Goal: Task Accomplishment & Management: Complete application form

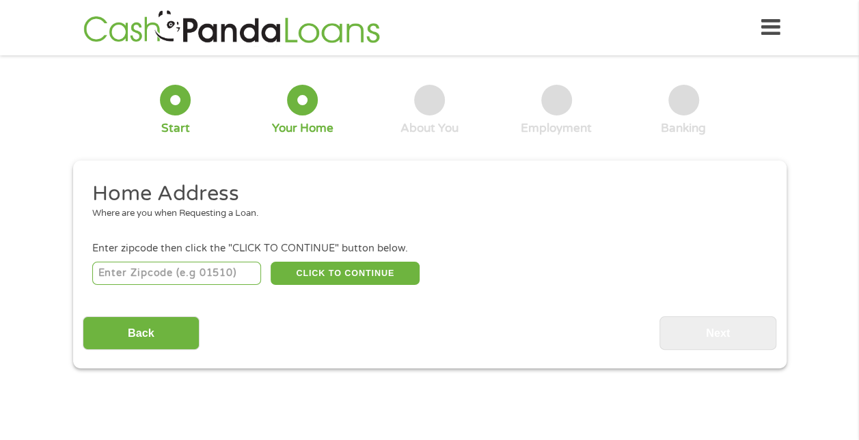
click at [117, 272] on input "number" at bounding box center [176, 273] width 169 height 23
type input "47130"
click at [331, 267] on button "CLICK TO CONTINUE" at bounding box center [345, 273] width 149 height 23
type input "47130"
type input "[GEOGRAPHIC_DATA]"
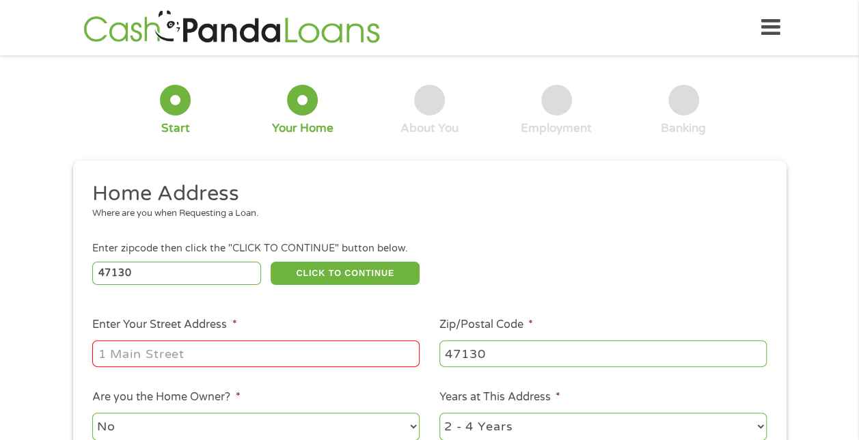
click at [292, 358] on input "Enter Your Street Address *" at bounding box center [255, 353] width 327 height 26
type input "[STREET_ADDRESS]"
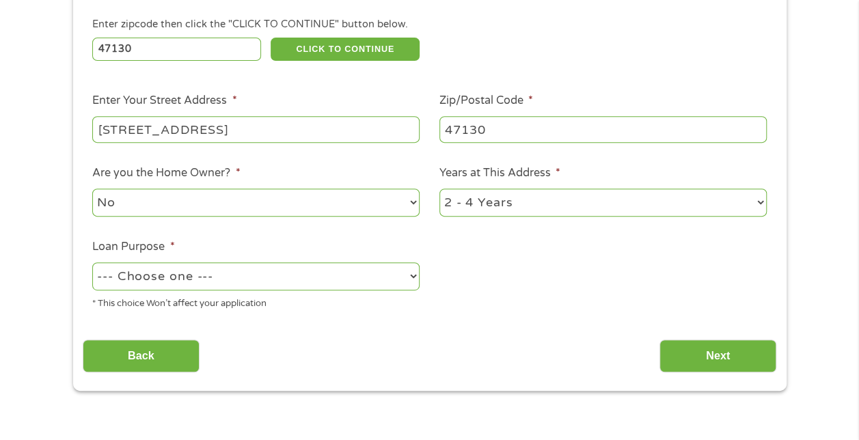
scroll to position [226, 0]
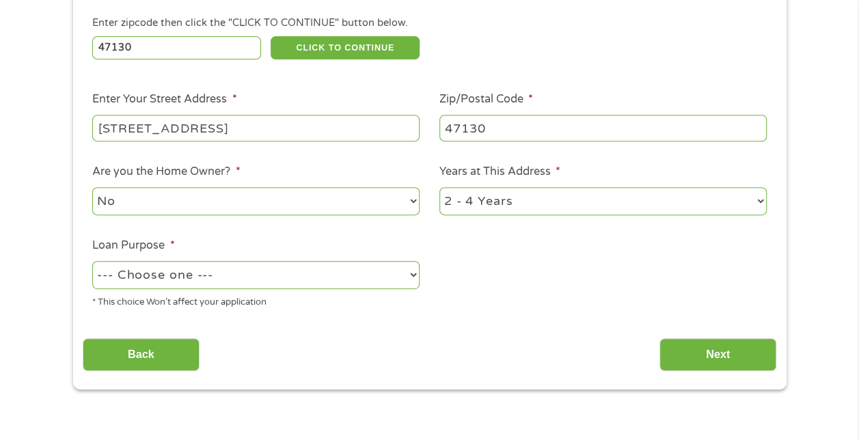
click at [658, 198] on select "1 Year or less 1 - 2 Years 2 - 4 Years Over 4 Years" at bounding box center [602, 201] width 327 height 28
click at [626, 301] on ul "Home Address Where are you when Requesting a Loan. Enter zipcode then click the…" at bounding box center [430, 137] width 694 height 365
click at [414, 275] on select "--- Choose one --- Pay Bills Debt Consolidation Home Improvement Major Purchase…" at bounding box center [255, 275] width 327 height 28
select select "shorttermcash"
click at [92, 261] on select "--- Choose one --- Pay Bills Debt Consolidation Home Improvement Major Purchase…" at bounding box center [255, 275] width 327 height 28
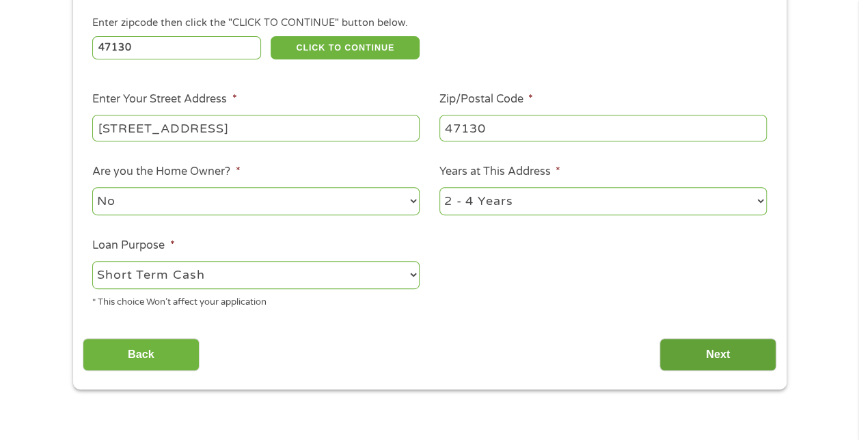
click at [694, 349] on input "Next" at bounding box center [718, 354] width 117 height 33
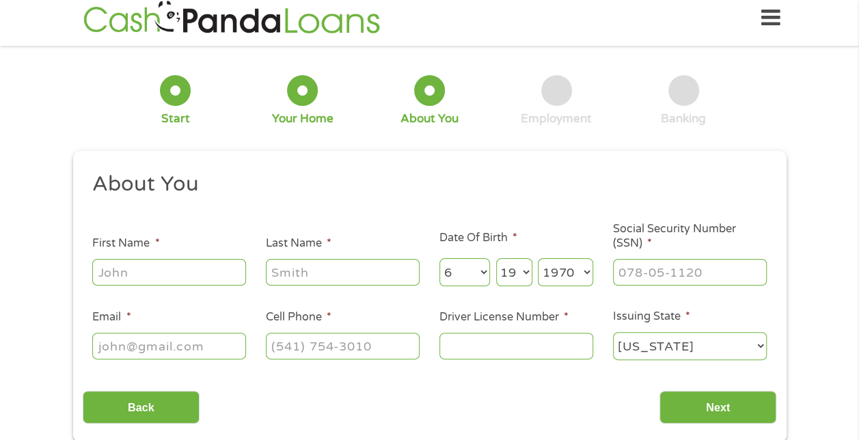
scroll to position [0, 0]
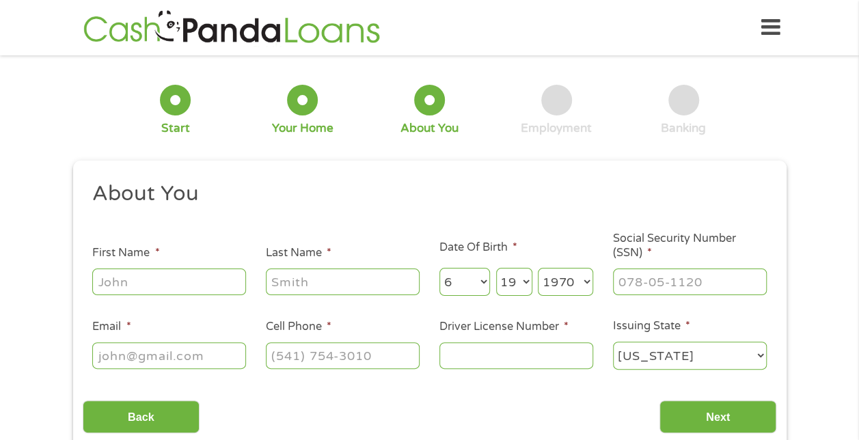
click at [165, 279] on input "First Name *" at bounding box center [169, 282] width 154 height 26
type input "[PERSON_NAME]"
type input "[EMAIL_ADDRESS][DOMAIN_NAME]"
type input "8129896714"
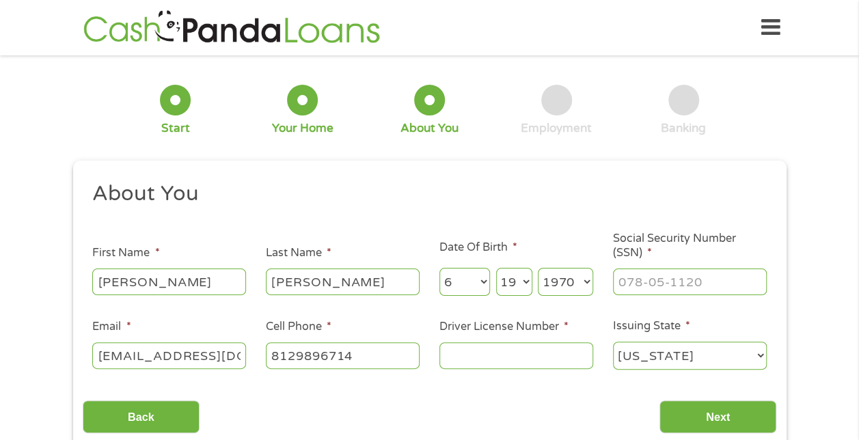
select select "[US_STATE]"
type input "[PHONE_NUMBER]"
click at [636, 286] on input "___-__-____" at bounding box center [690, 282] width 154 height 26
type input "316-82-9024"
click at [452, 355] on input "Driver License Number *" at bounding box center [516, 355] width 154 height 26
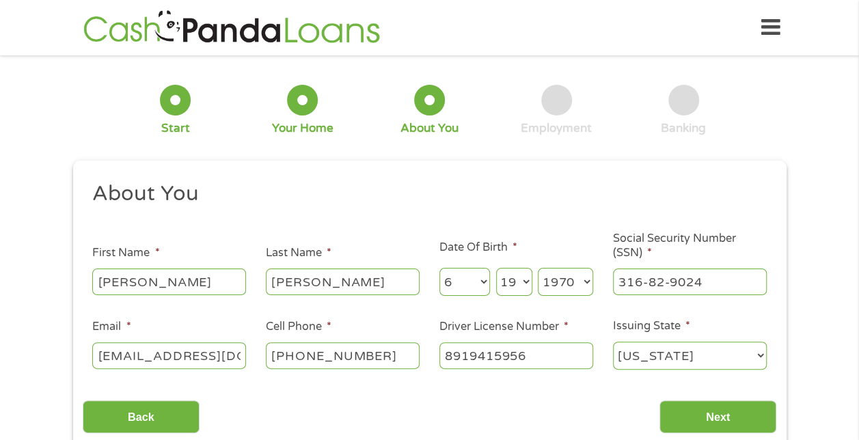
type input "8919415956"
click at [759, 353] on select "[US_STATE] [US_STATE] [US_STATE] [US_STATE] [US_STATE] [US_STATE] [US_STATE] [U…" at bounding box center [690, 356] width 154 height 28
select select "[US_STATE]"
click at [613, 342] on select "[US_STATE] [US_STATE] [US_STATE] [US_STATE] [US_STATE] [US_STATE] [US_STATE] [U…" at bounding box center [690, 356] width 154 height 28
click at [731, 421] on input "Next" at bounding box center [718, 416] width 117 height 33
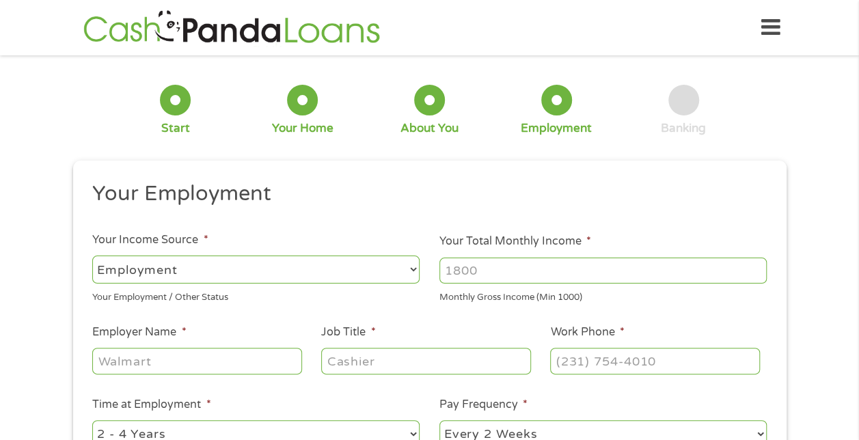
click at [466, 268] on input "Your Total Monthly Income *" at bounding box center [602, 271] width 327 height 26
type input "6500"
click at [256, 364] on input "Employer Name *" at bounding box center [196, 361] width 209 height 26
type input "[PERSON_NAME]"
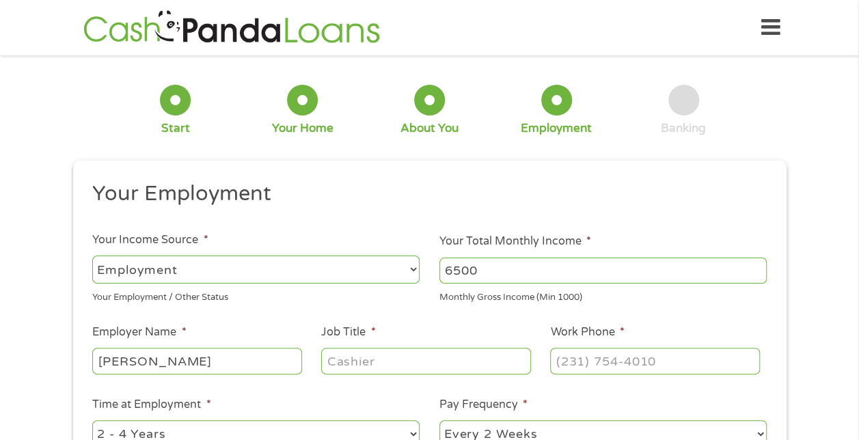
click at [336, 356] on input "Job Title *" at bounding box center [425, 361] width 209 height 26
type input "Subject Matter Expert"
click at [595, 360] on input "(___) ___-____" at bounding box center [654, 361] width 209 height 26
type input "[PHONE_NUMBER]"
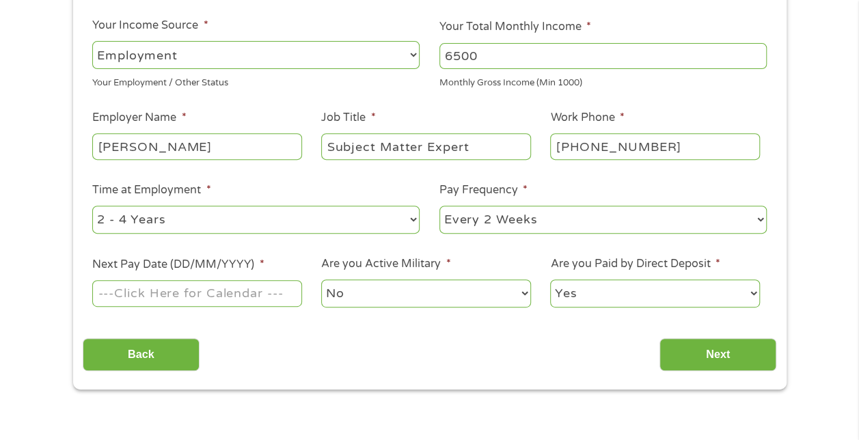
scroll to position [213, 0]
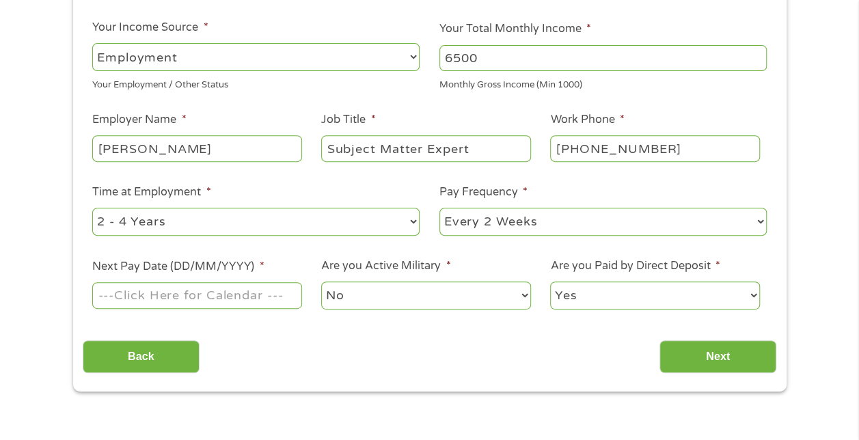
click at [411, 221] on select "--- Choose one --- 1 Year or less 1 - 2 Years 2 - 4 Years Over 4 Years" at bounding box center [255, 222] width 327 height 28
select select "60months"
click at [92, 208] on select "--- Choose one --- 1 Year or less 1 - 2 Years 2 - 4 Years Over 4 Years" at bounding box center [255, 222] width 327 height 28
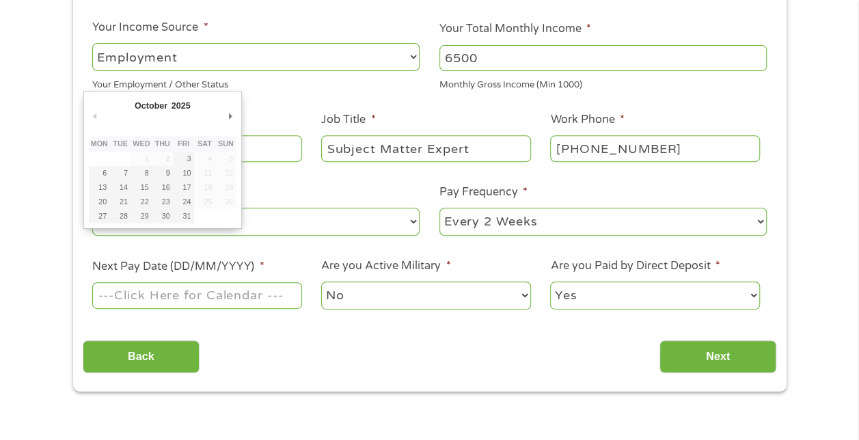
click at [258, 290] on input "Next Pay Date (DD/MM/YYYY) *" at bounding box center [196, 295] width 209 height 26
type input "[DATE]"
click at [135, 299] on input "[DATE]" at bounding box center [196, 295] width 209 height 26
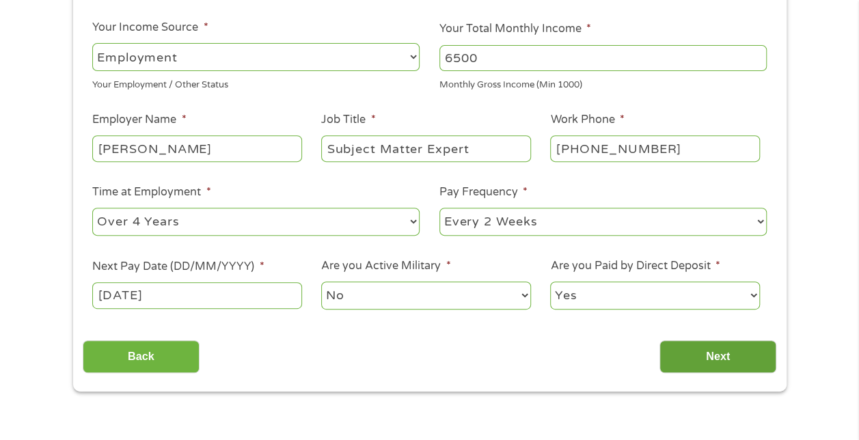
click at [690, 358] on input "Next" at bounding box center [718, 356] width 117 height 33
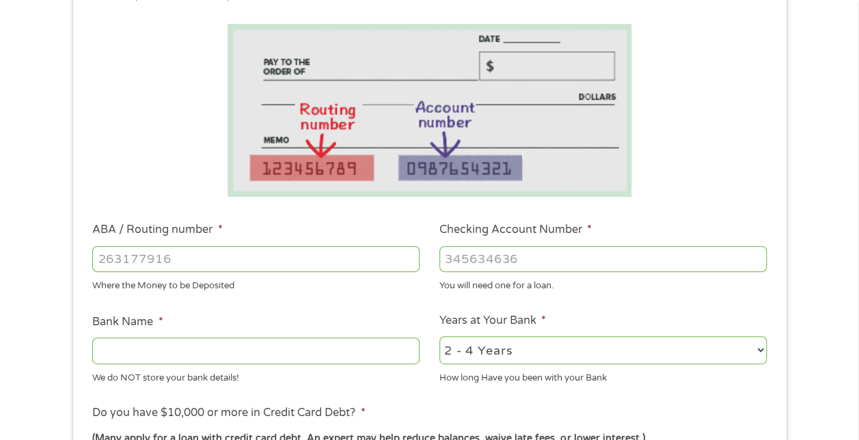
scroll to position [245, 0]
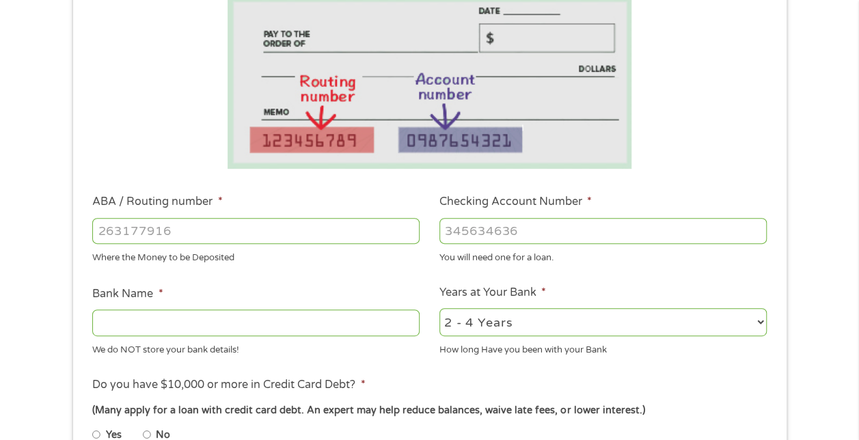
click at [248, 218] on input "ABA / Routing number *" at bounding box center [255, 231] width 327 height 26
type input "083000108"
type input "PNC BANK [US_STATE] INC"
type input "083000108"
click at [477, 226] on input "Checking Account Number *" at bounding box center [602, 231] width 327 height 26
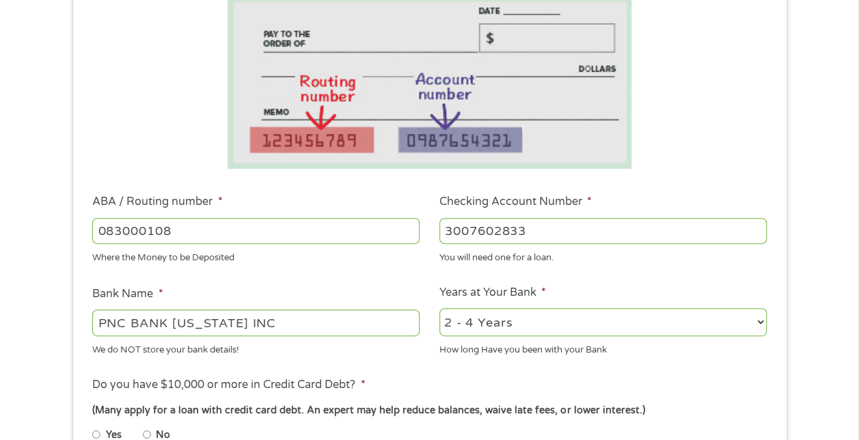
type input "3007602833"
click at [493, 323] on select "2 - 4 Years 6 - 12 Months 1 - 2 Years Over 4 Years" at bounding box center [602, 322] width 327 height 28
select select "60months"
click at [439, 308] on select "2 - 4 Years 6 - 12 Months 1 - 2 Years Over 4 Years" at bounding box center [602, 322] width 327 height 28
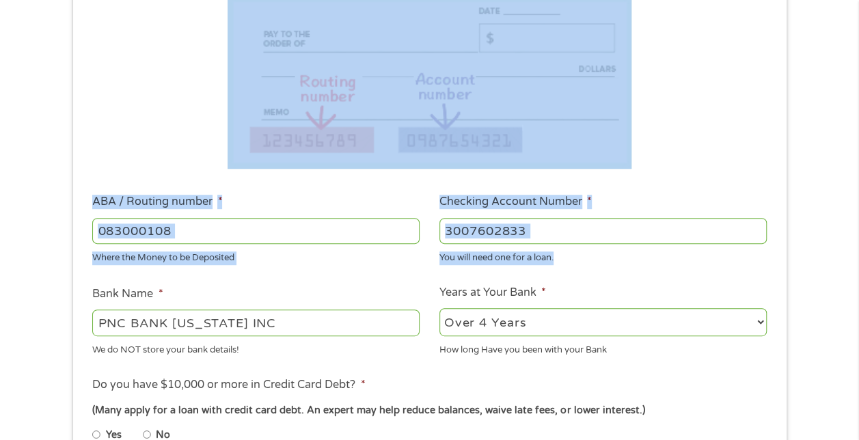
drag, startPoint x: 857, startPoint y: 137, endPoint x: 856, endPoint y: 198, distance: 60.1
click at [856, 198] on div "1 Start 2 Your Home 3 About You 4 Employment 5 Banking 6 This field is hidden w…" at bounding box center [429, 253] width 859 height 867
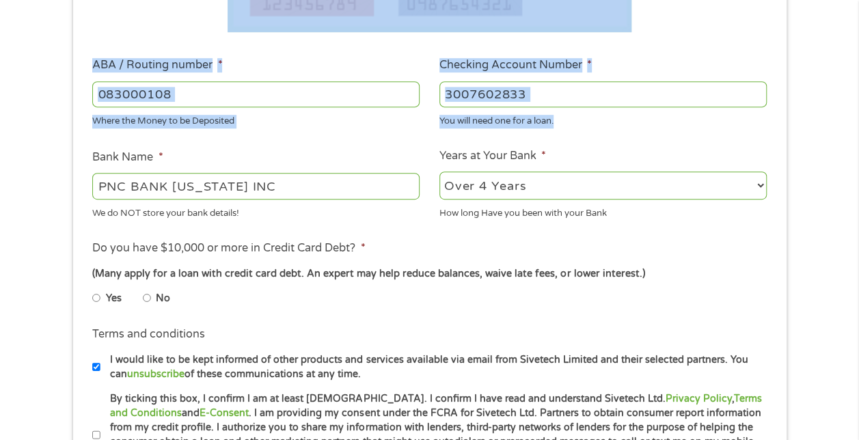
scroll to position [446, 0]
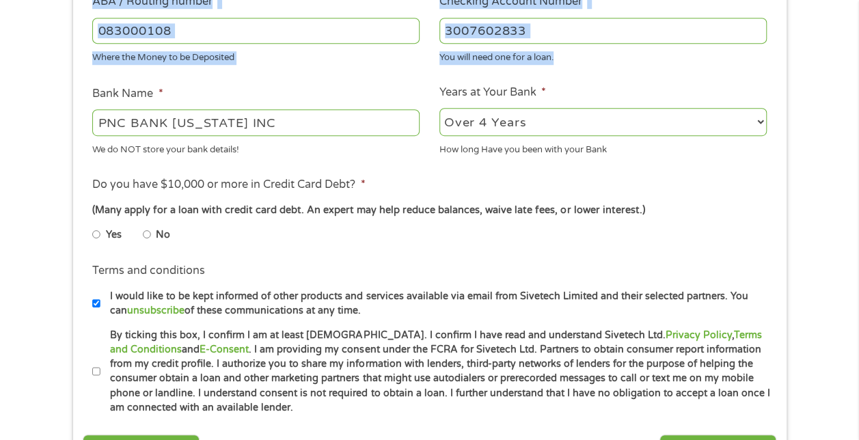
click at [148, 233] on input "No" at bounding box center [147, 234] width 8 height 22
radio input "true"
click at [96, 369] on input "By ticking this box, I confirm I am at least [DEMOGRAPHIC_DATA]. I confirm I ha…" at bounding box center [96, 372] width 8 height 22
checkbox input "true"
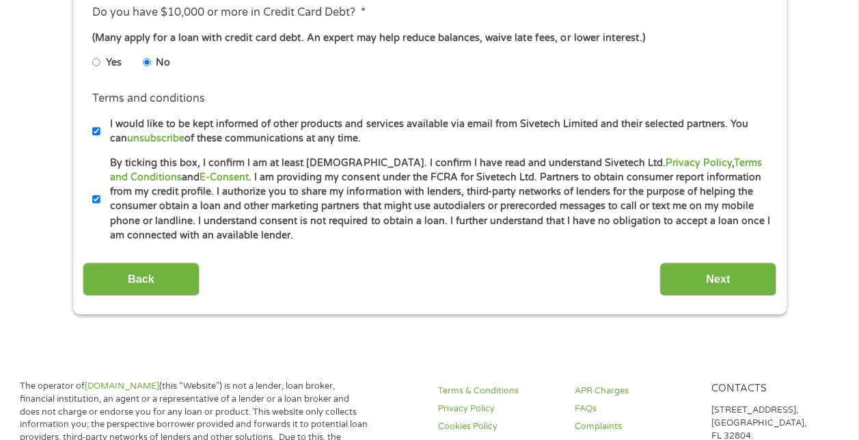
scroll to position [622, 0]
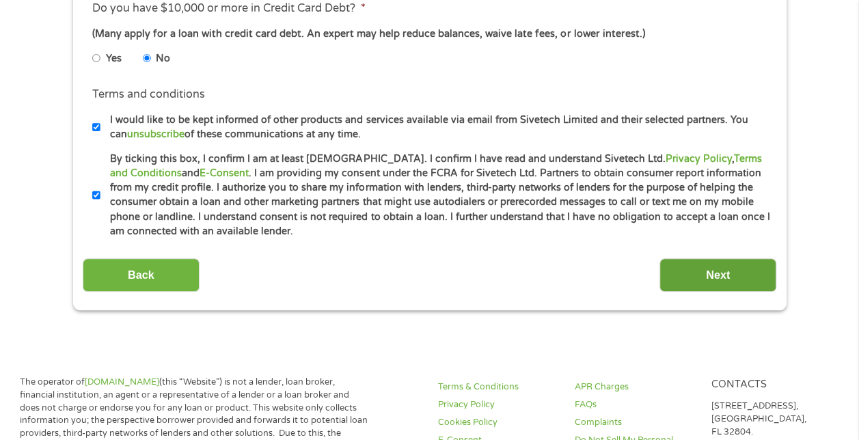
click at [720, 271] on input "Next" at bounding box center [718, 274] width 117 height 33
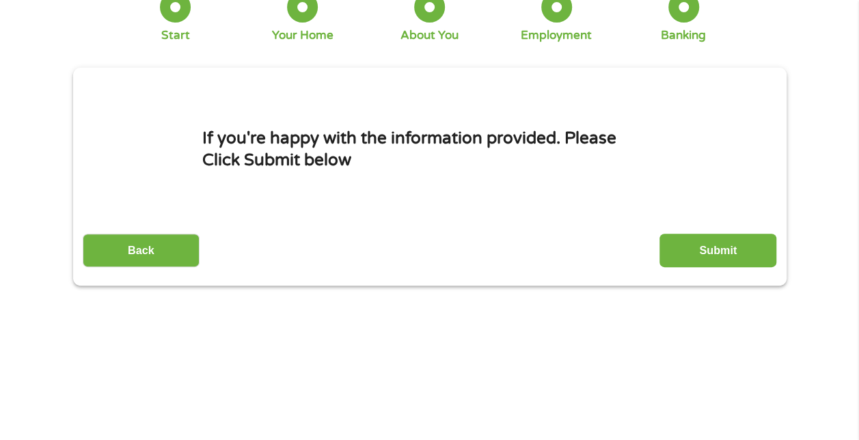
scroll to position [0, 0]
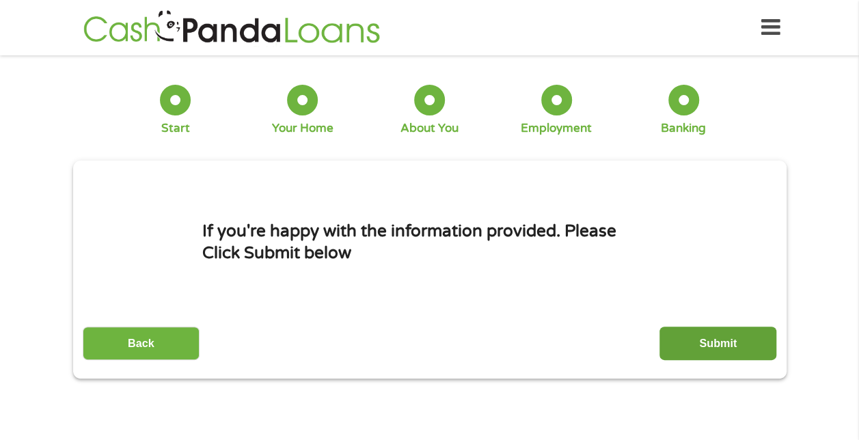
click at [706, 339] on input "Submit" at bounding box center [718, 343] width 117 height 33
